Goal: Task Accomplishment & Management: Manage account settings

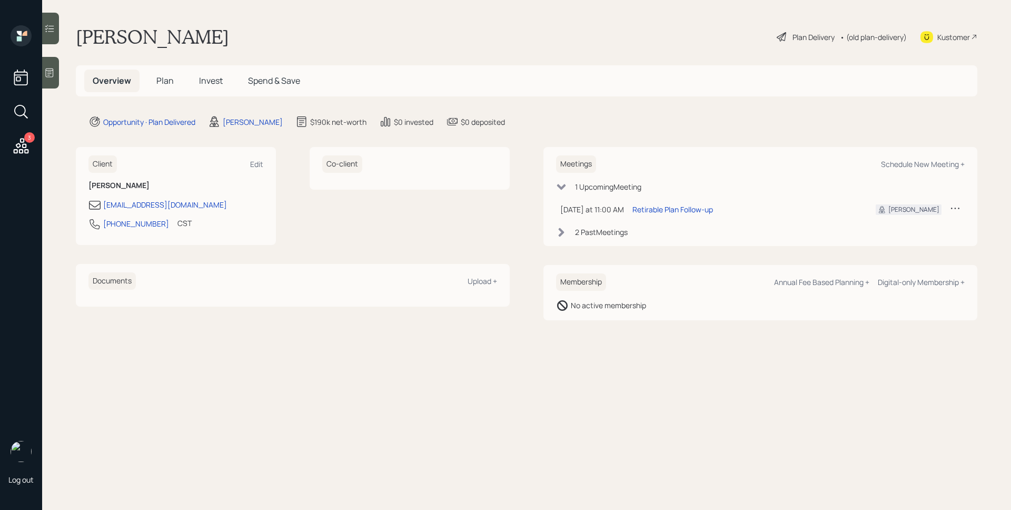
click at [156, 86] on span "Plan" at bounding box center [164, 81] width 17 height 12
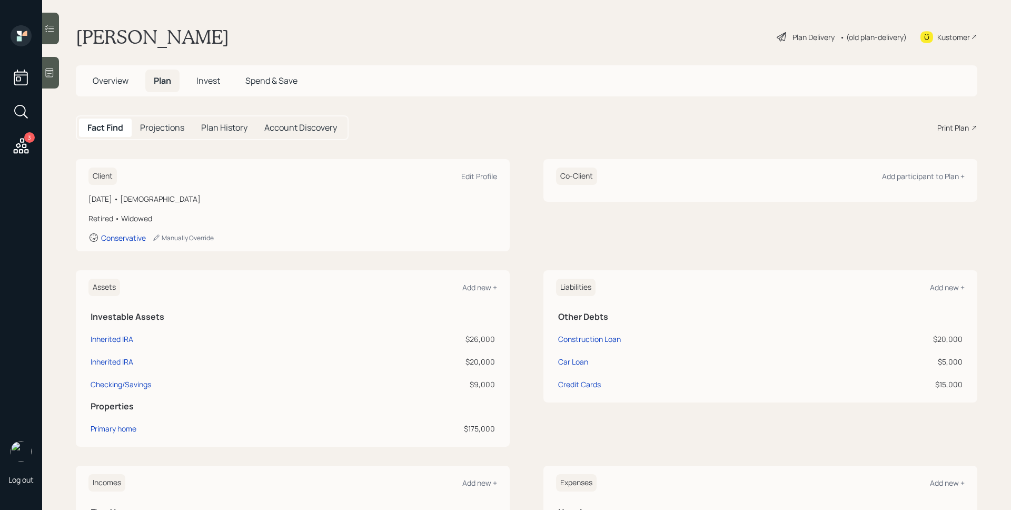
click at [213, 81] on span "Invest" at bounding box center [208, 81] width 24 height 12
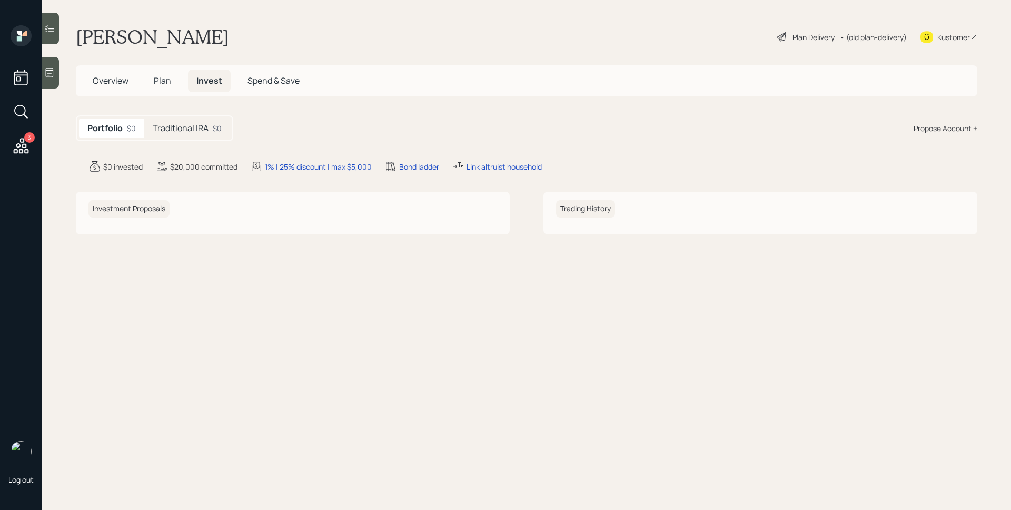
click at [115, 85] on span "Overview" at bounding box center [111, 81] width 36 height 12
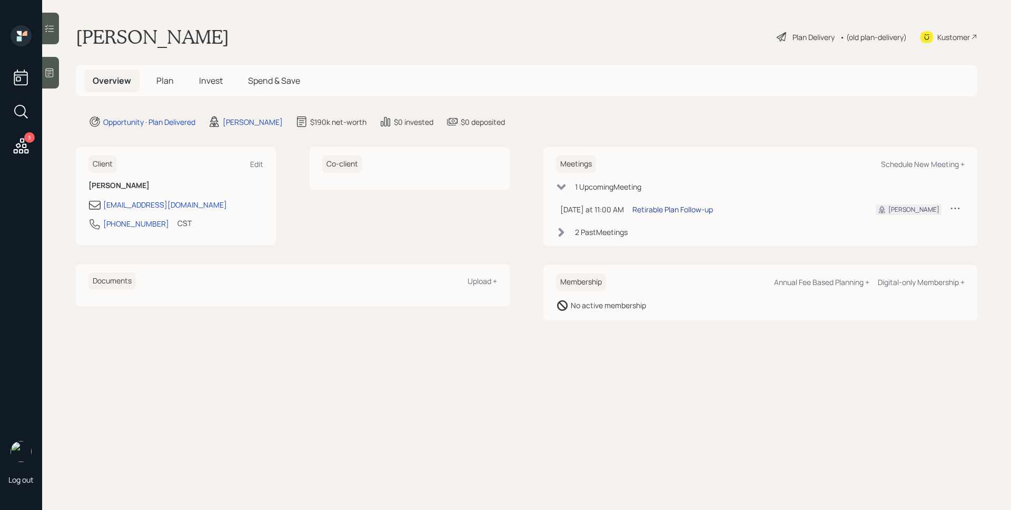
click at [684, 211] on div "Retirable Plan Follow-up" at bounding box center [673, 209] width 81 height 11
click at [168, 85] on span "Plan" at bounding box center [164, 81] width 17 height 12
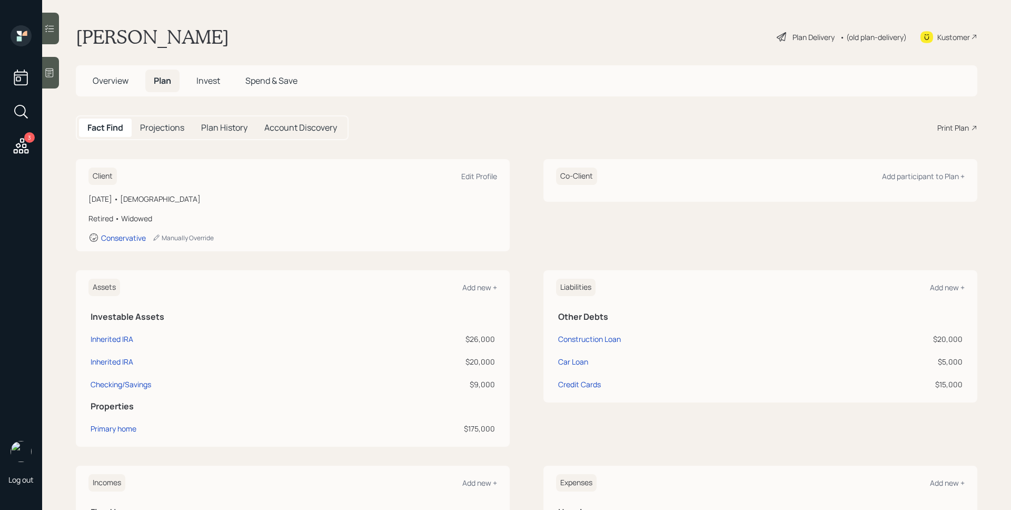
click at [27, 140] on div "3" at bounding box center [29, 137] width 11 height 11
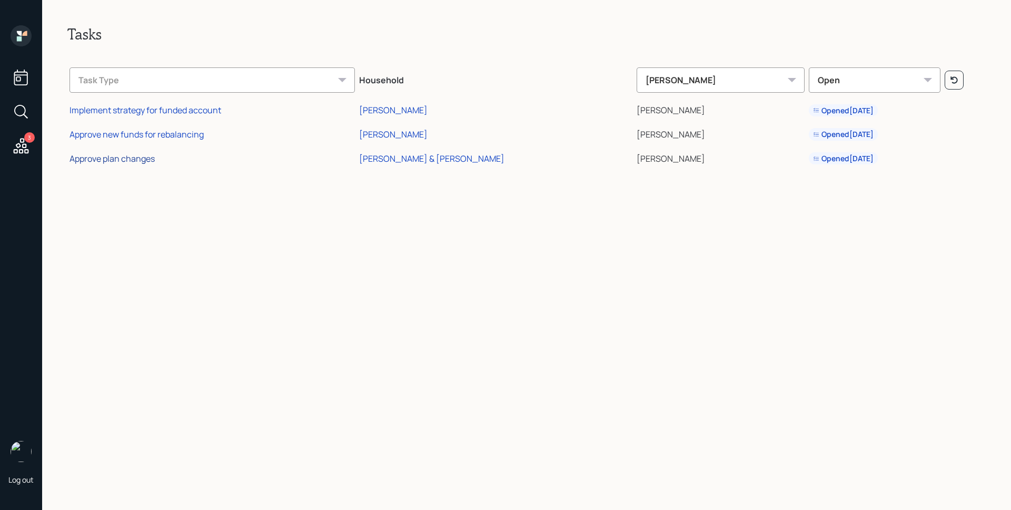
click at [140, 158] on div "Approve plan changes" at bounding box center [112, 159] width 85 height 12
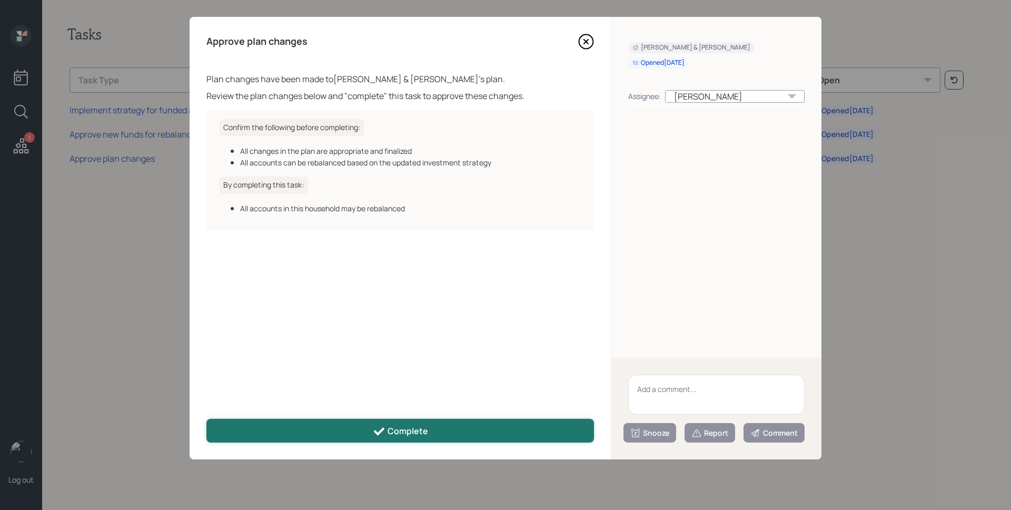
click at [419, 437] on button "Complete" at bounding box center [400, 431] width 388 height 24
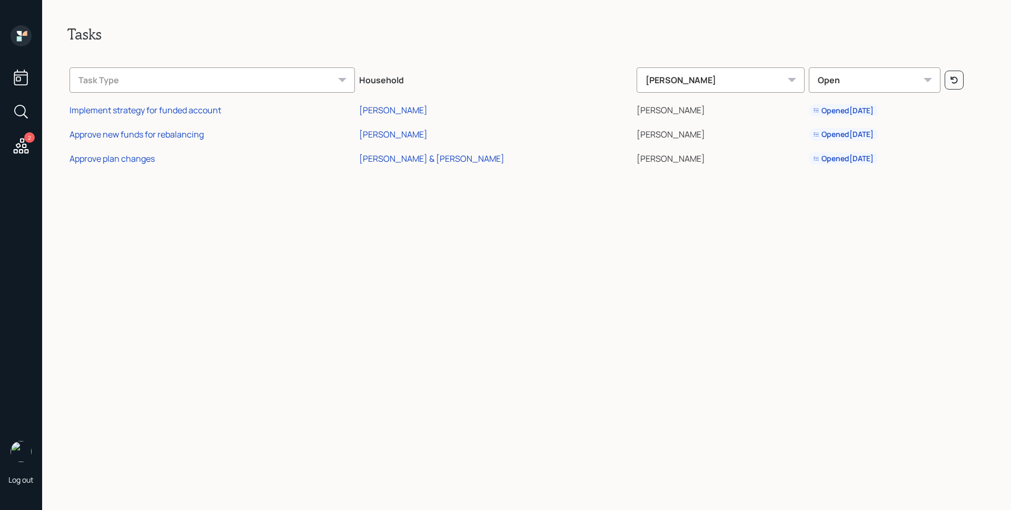
click at [17, 35] on icon at bounding box center [21, 35] width 21 height 21
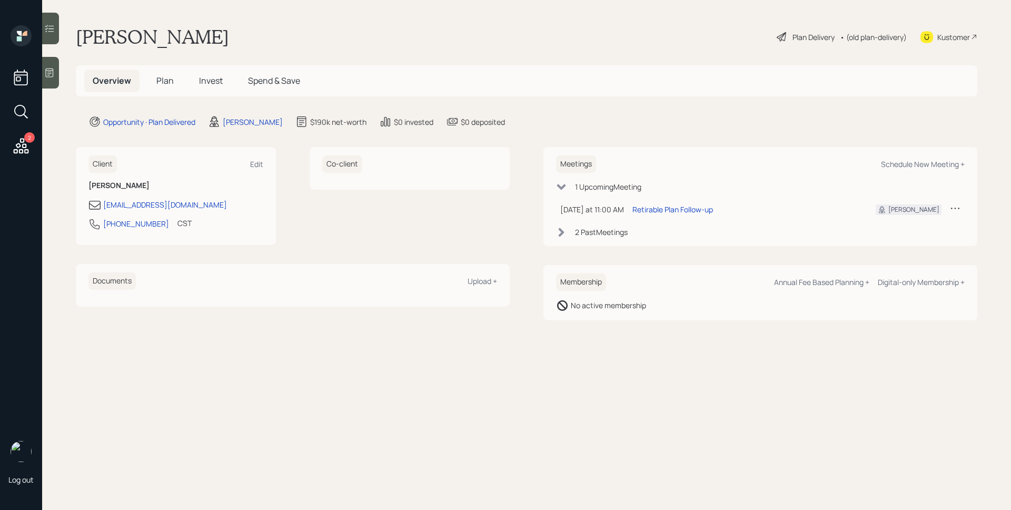
click at [173, 77] on span "Plan" at bounding box center [164, 81] width 17 height 12
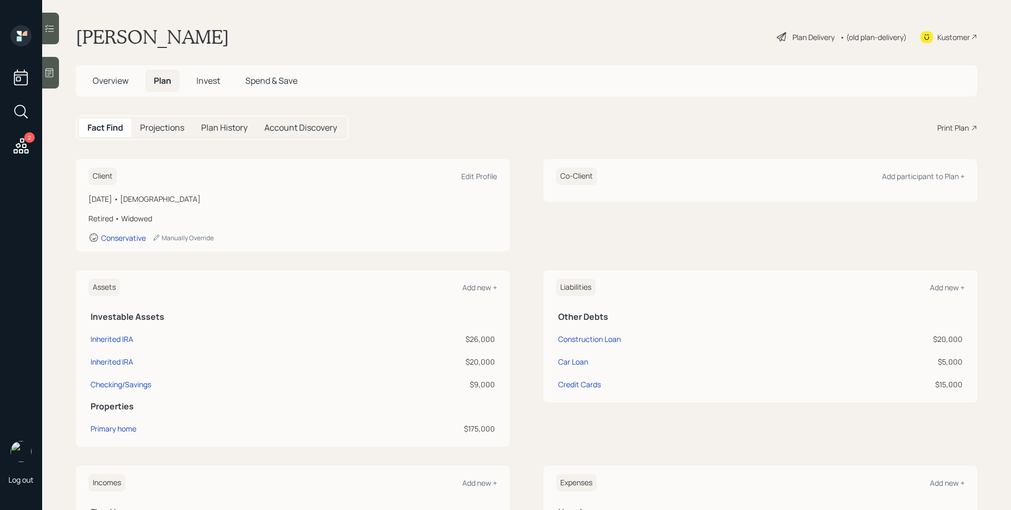
click at [801, 38] on div "Plan Delivery" at bounding box center [814, 37] width 42 height 11
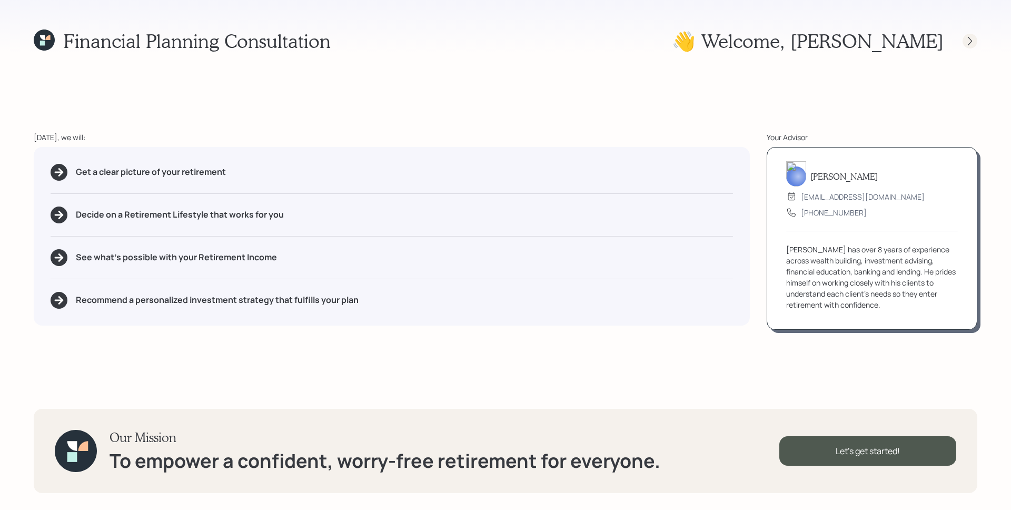
click at [965, 43] on icon at bounding box center [970, 41] width 11 height 11
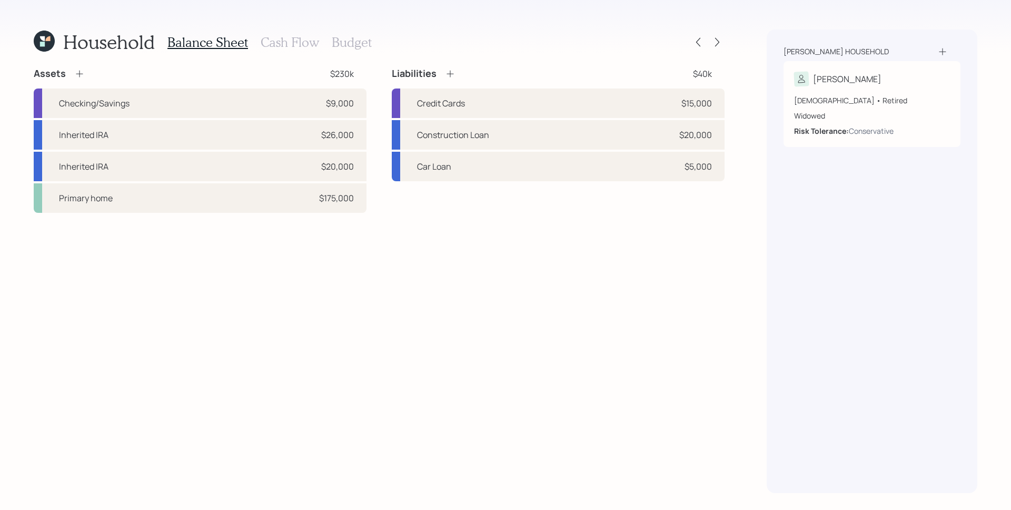
click at [725, 40] on div "Household Balance Sheet Cash Flow Budget Assets $230k Checking/Savings $9,000 I…" at bounding box center [505, 255] width 1011 height 510
click at [720, 38] on icon at bounding box center [717, 42] width 11 height 11
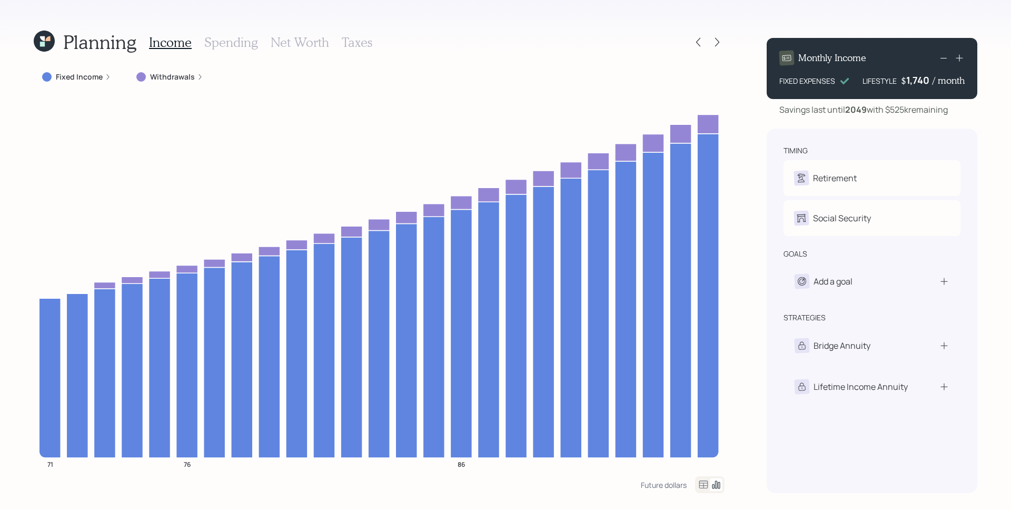
click at [720, 38] on icon at bounding box center [717, 42] width 11 height 11
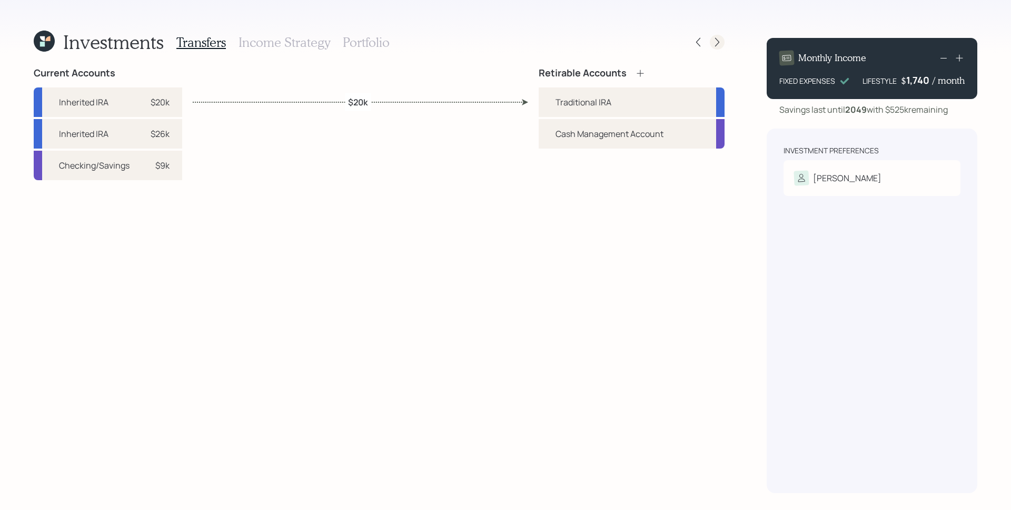
click at [718, 40] on icon at bounding box center [717, 42] width 11 height 11
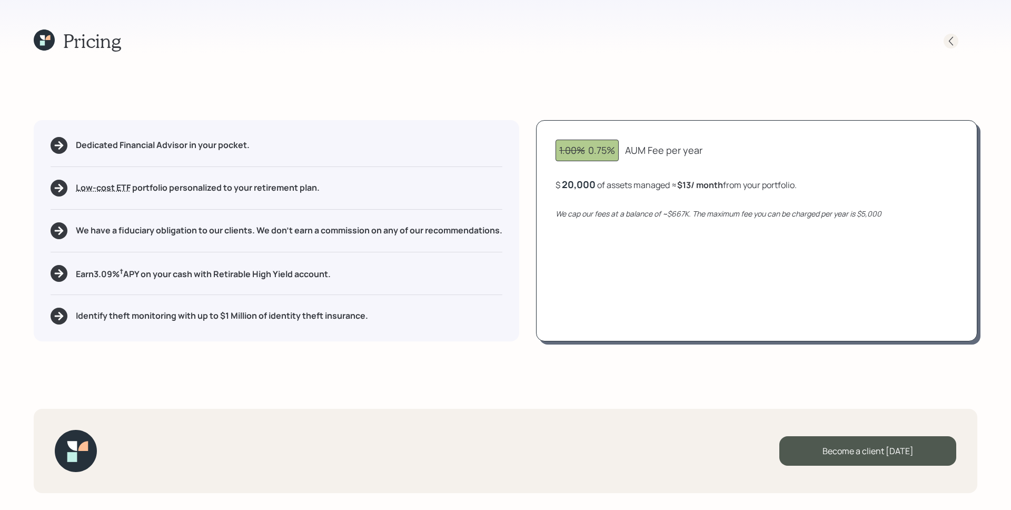
click at [954, 39] on icon at bounding box center [951, 41] width 11 height 11
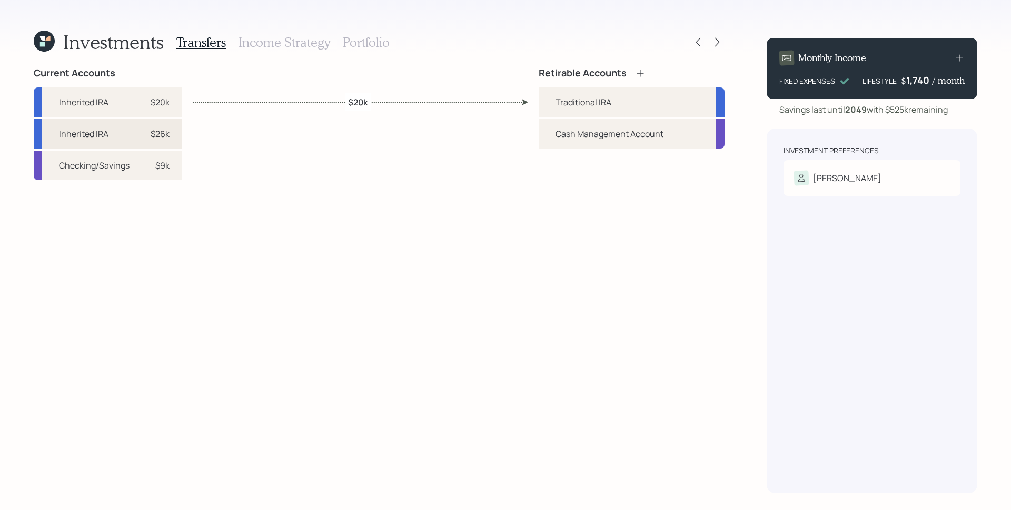
click at [162, 137] on div "$26k" at bounding box center [160, 133] width 19 height 13
click at [573, 96] on div "Traditional IRA" at bounding box center [584, 102] width 56 height 13
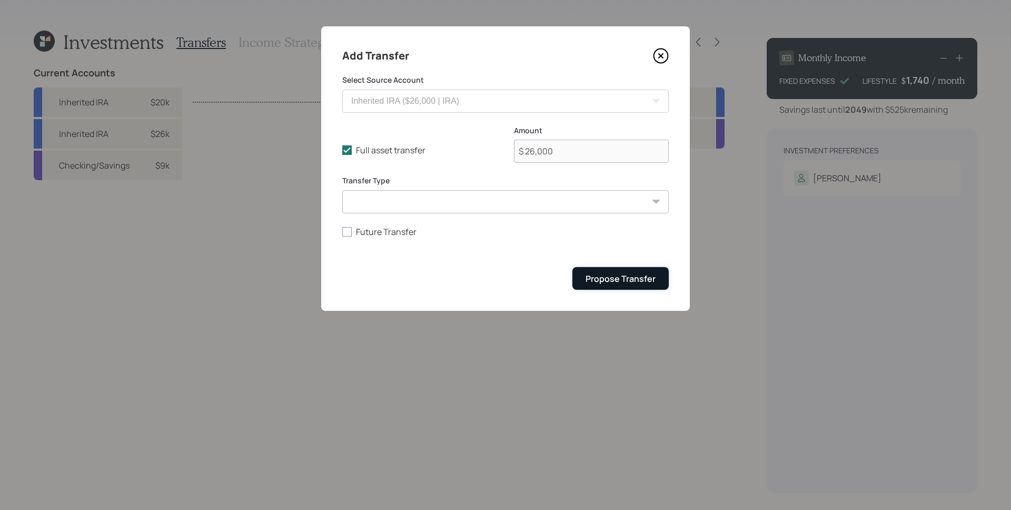
click at [642, 274] on div "Propose Transfer" at bounding box center [621, 279] width 70 height 12
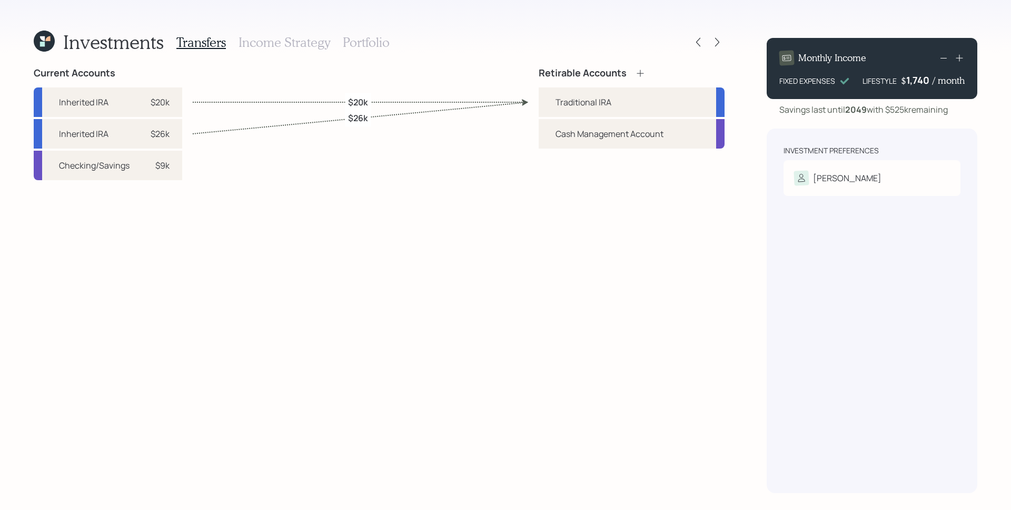
click at [613, 269] on div "Retirable Accounts Traditional IRA Cash Management Account" at bounding box center [632, 280] width 186 height 426
click at [698, 39] on icon at bounding box center [698, 42] width 11 height 11
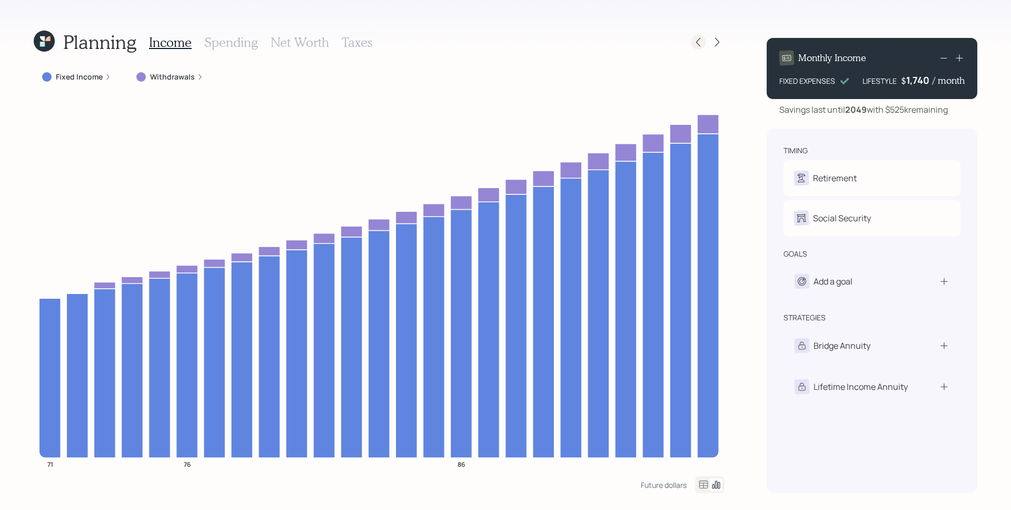
click at [702, 40] on icon at bounding box center [698, 42] width 11 height 11
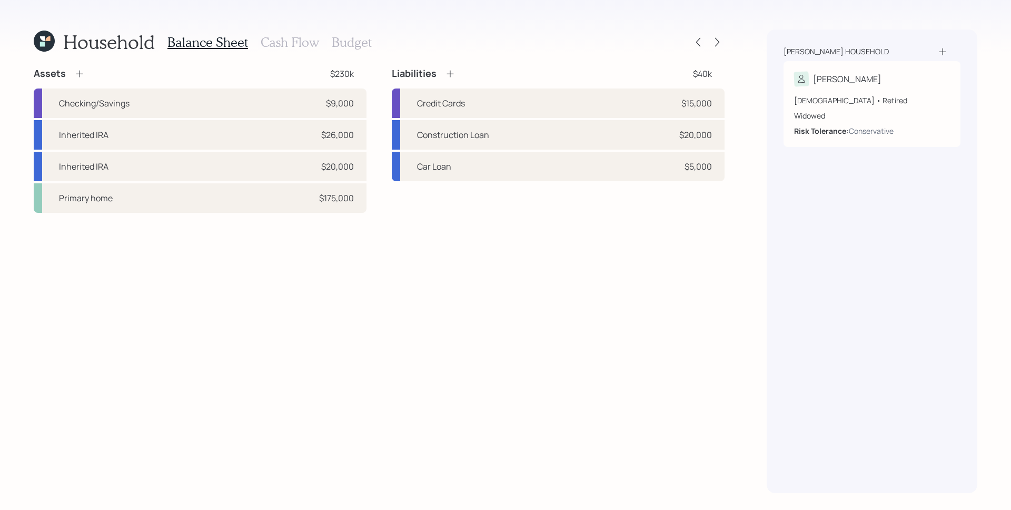
click at [708, 41] on div at bounding box center [708, 42] width 34 height 15
click at [721, 42] on icon at bounding box center [717, 42] width 11 height 11
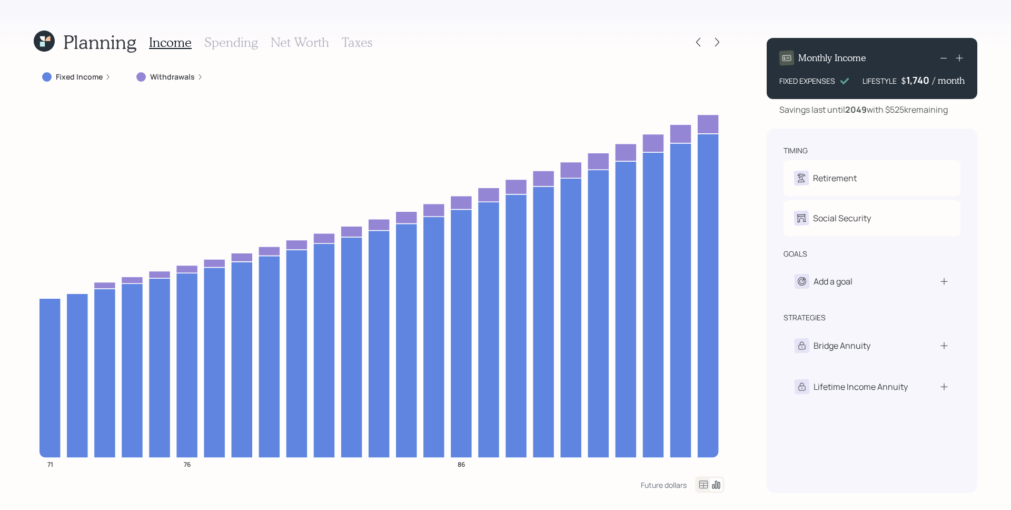
click at [721, 42] on icon at bounding box center [717, 42] width 11 height 11
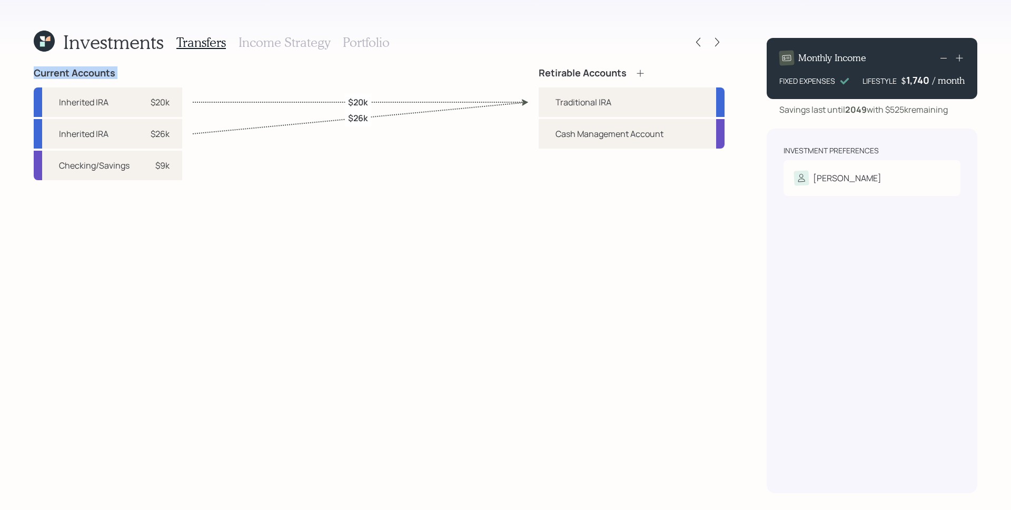
click at [721, 42] on icon at bounding box center [717, 42] width 11 height 11
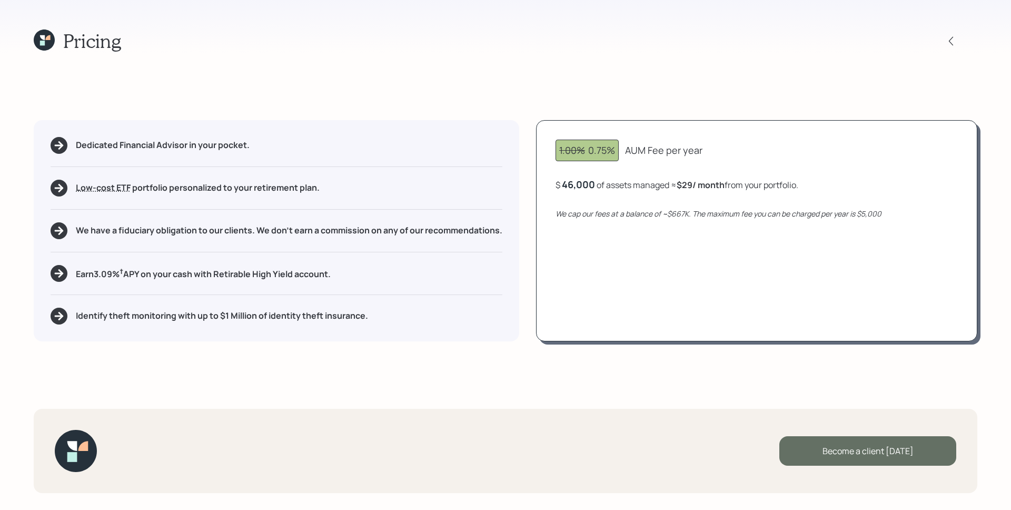
click at [858, 451] on div "Become a client today" at bounding box center [868, 450] width 177 height 29
click at [881, 447] on div "Go to Altruist" at bounding box center [868, 450] width 177 height 29
click at [45, 38] on icon at bounding box center [44, 39] width 21 height 21
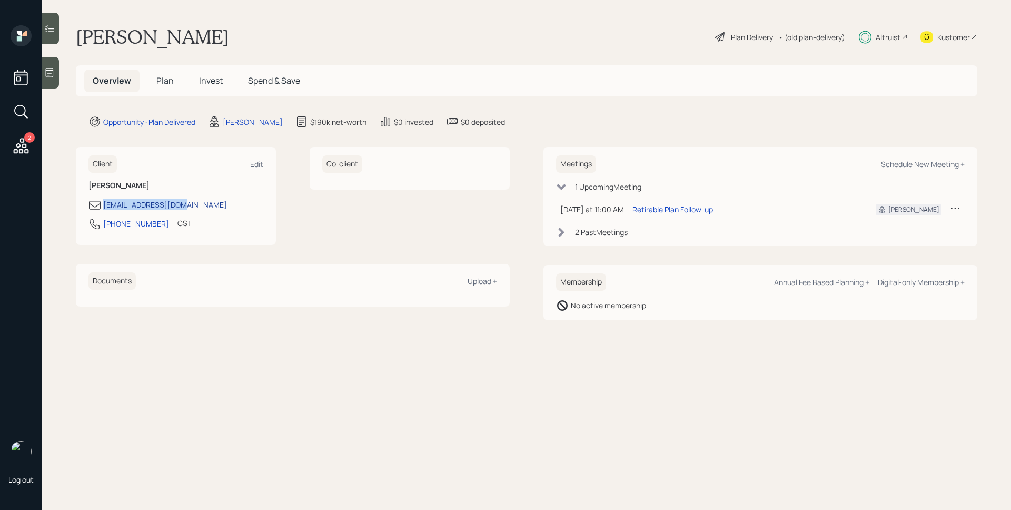
drag, startPoint x: 206, startPoint y: 209, endPoint x: 104, endPoint y: 206, distance: 102.2
click at [104, 206] on div "cwelk1989@yahoo.com" at bounding box center [175, 205] width 175 height 13
copy div "cwelk1989@yahoo.com"
drag, startPoint x: 156, startPoint y: 225, endPoint x: 104, endPoint y: 228, distance: 52.7
click at [104, 228] on div "334-803-2346 CST Currently 10:08 AM" at bounding box center [175, 227] width 175 height 19
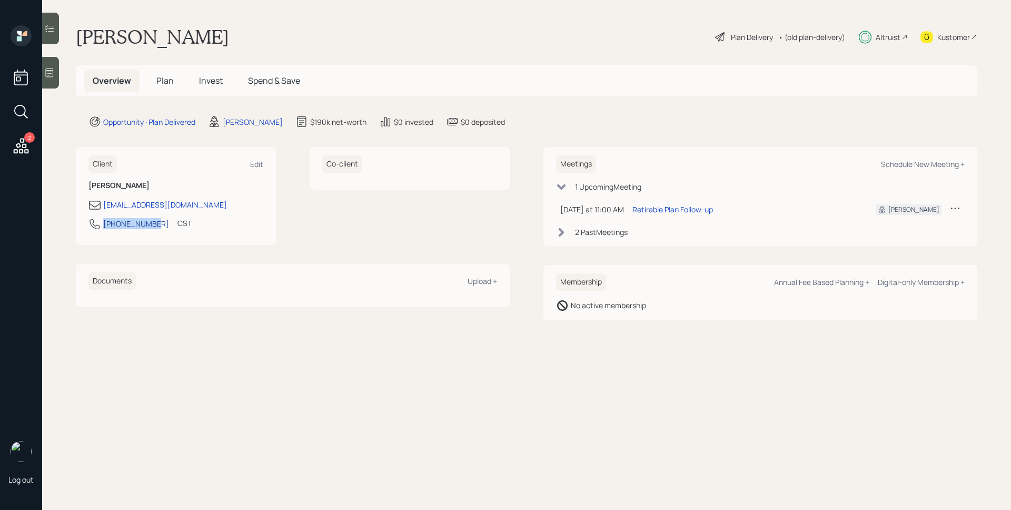
copy div "334-803-2346"
click at [745, 36] on div "Plan Delivery" at bounding box center [752, 37] width 42 height 11
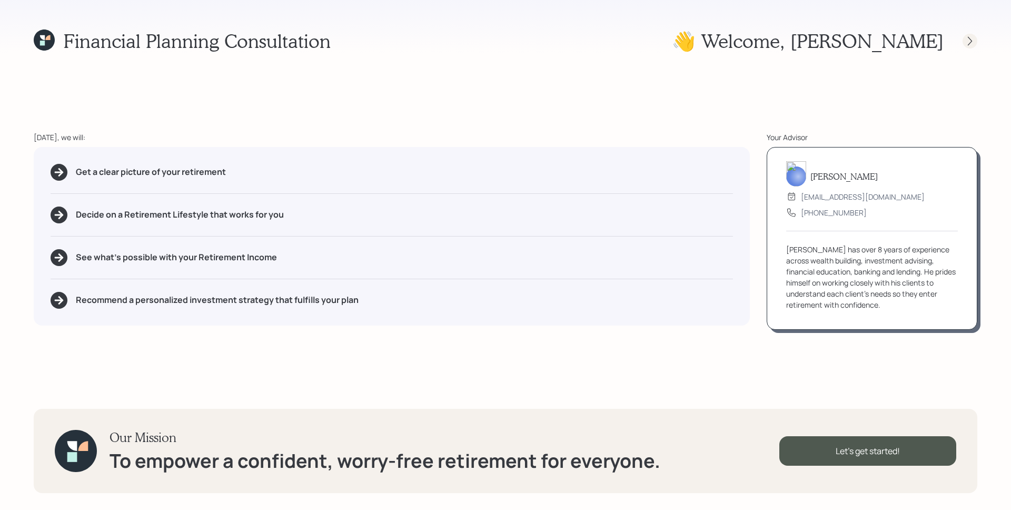
click at [970, 42] on icon at bounding box center [970, 41] width 11 height 11
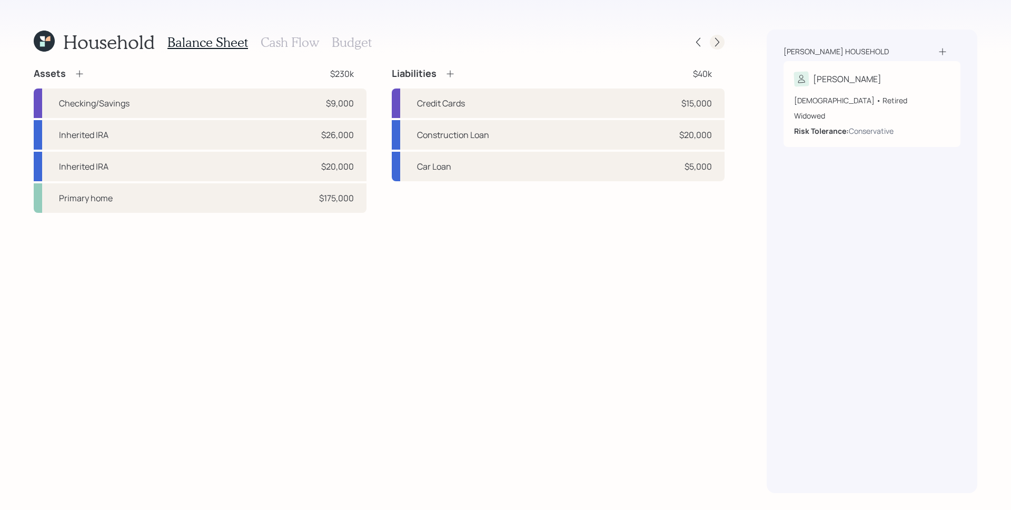
click at [717, 43] on icon at bounding box center [717, 42] width 11 height 11
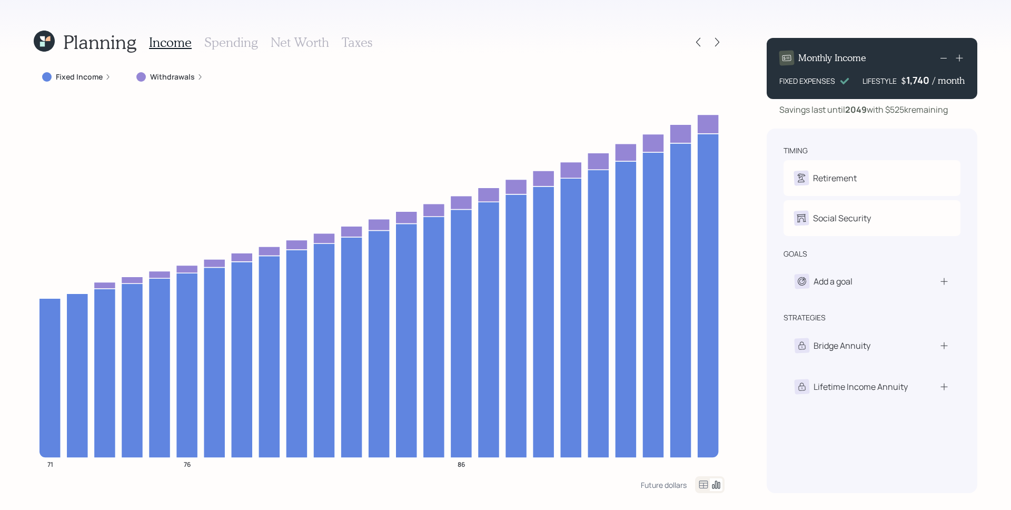
click at [44, 34] on icon at bounding box center [44, 41] width 21 height 21
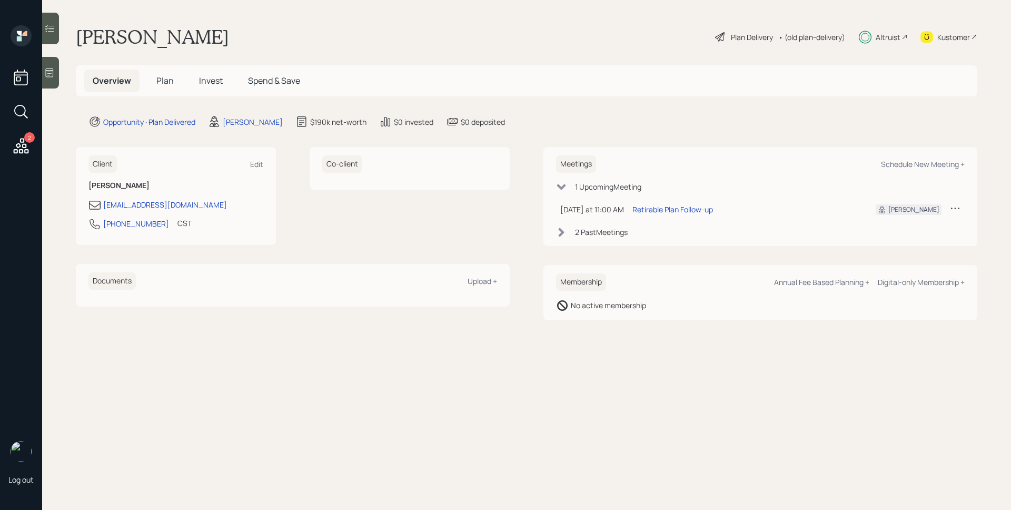
click at [162, 76] on span "Plan" at bounding box center [164, 81] width 17 height 12
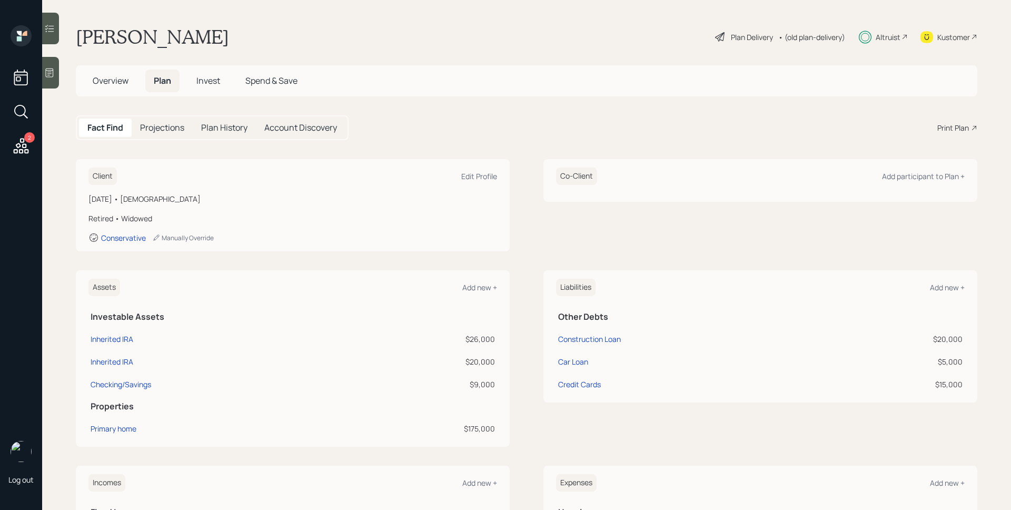
click at [579, 57] on main "Cindy Welk Plan Delivery • (old plan-delivery) Altruist Kustomer Overview Plan …" at bounding box center [526, 255] width 969 height 510
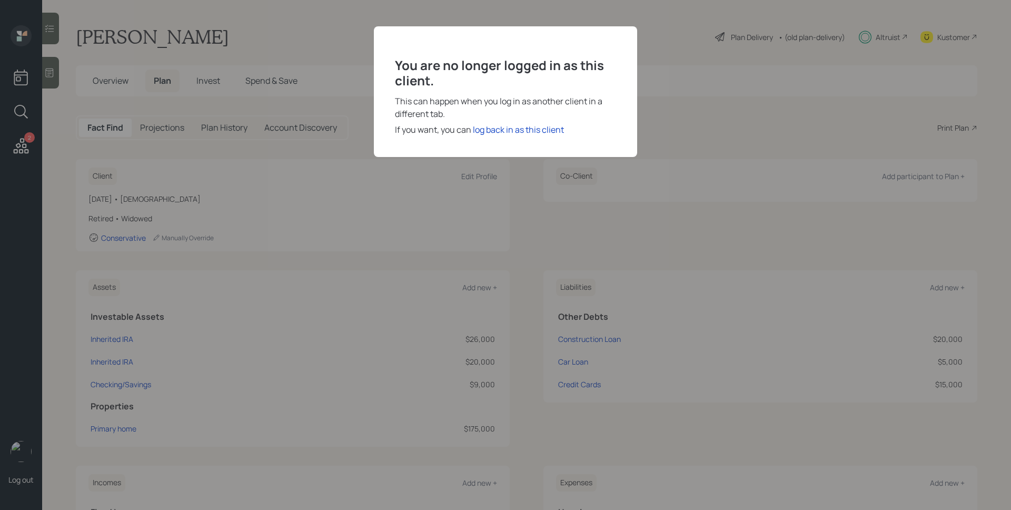
click at [545, 136] on div "You are no longer logged in as this client. This can happen when you log in as …" at bounding box center [505, 91] width 263 height 131
click at [542, 133] on div "log back in as this client" at bounding box center [518, 129] width 91 height 13
